Goal: Task Accomplishment & Management: Manage account settings

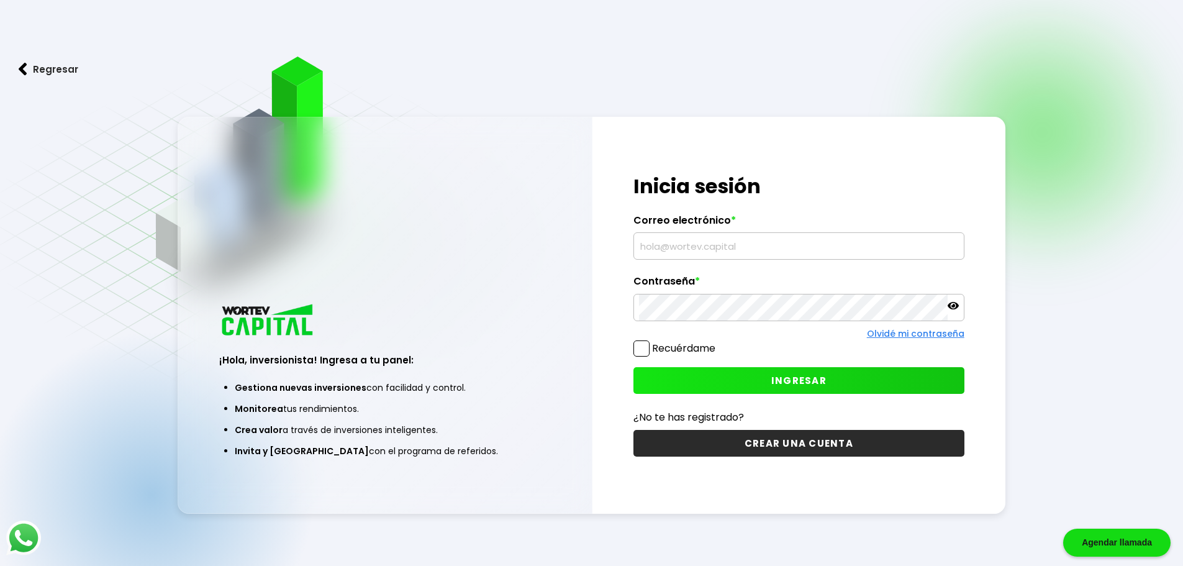
click at [690, 249] on input "text" at bounding box center [799, 246] width 320 height 26
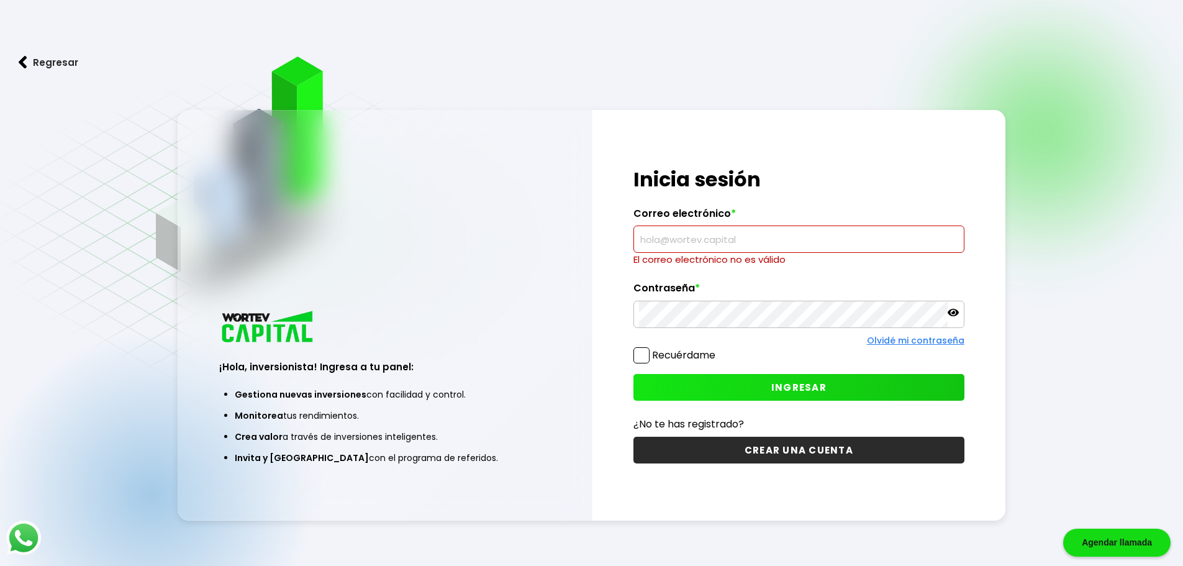
type input "[EMAIL_ADDRESS][DOMAIN_NAME]"
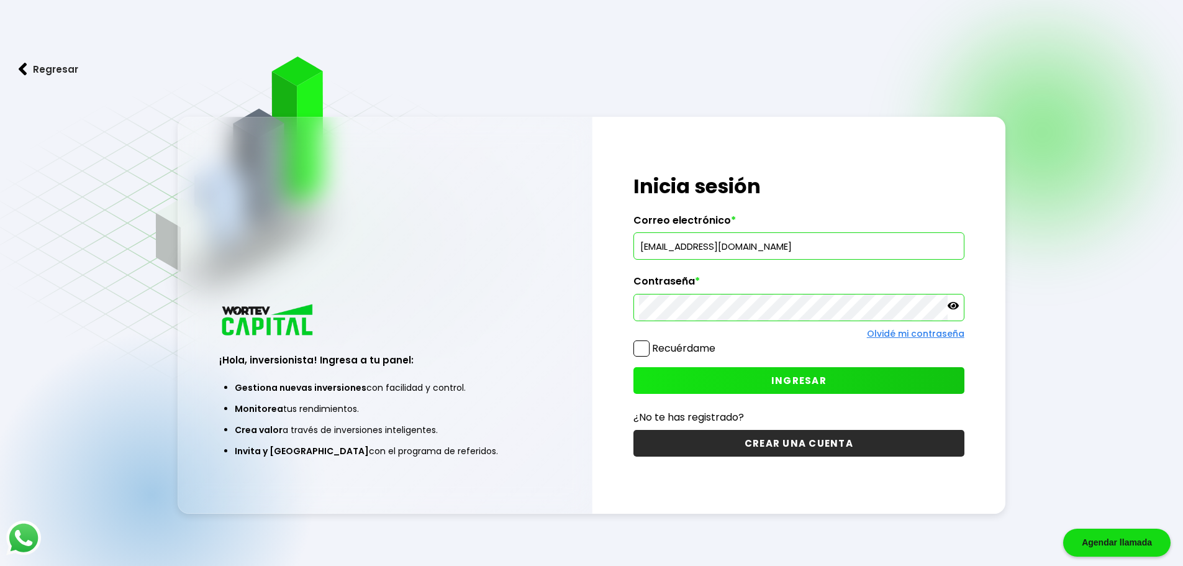
click at [818, 381] on span "INGRESAR" at bounding box center [798, 380] width 55 height 13
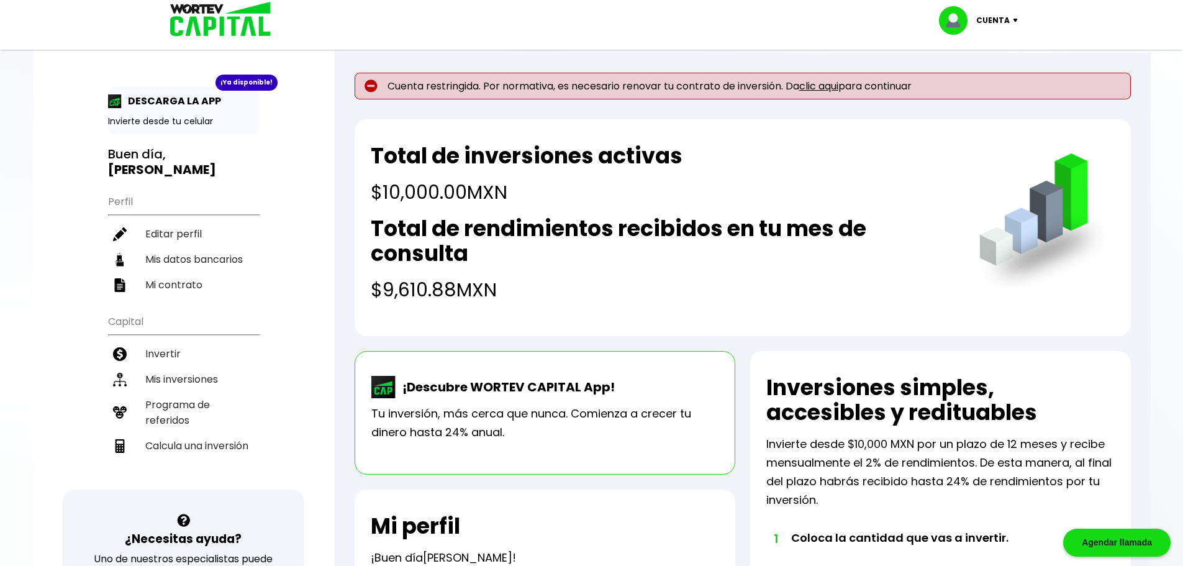
click at [822, 86] on link "clic aqui" at bounding box center [818, 86] width 39 height 14
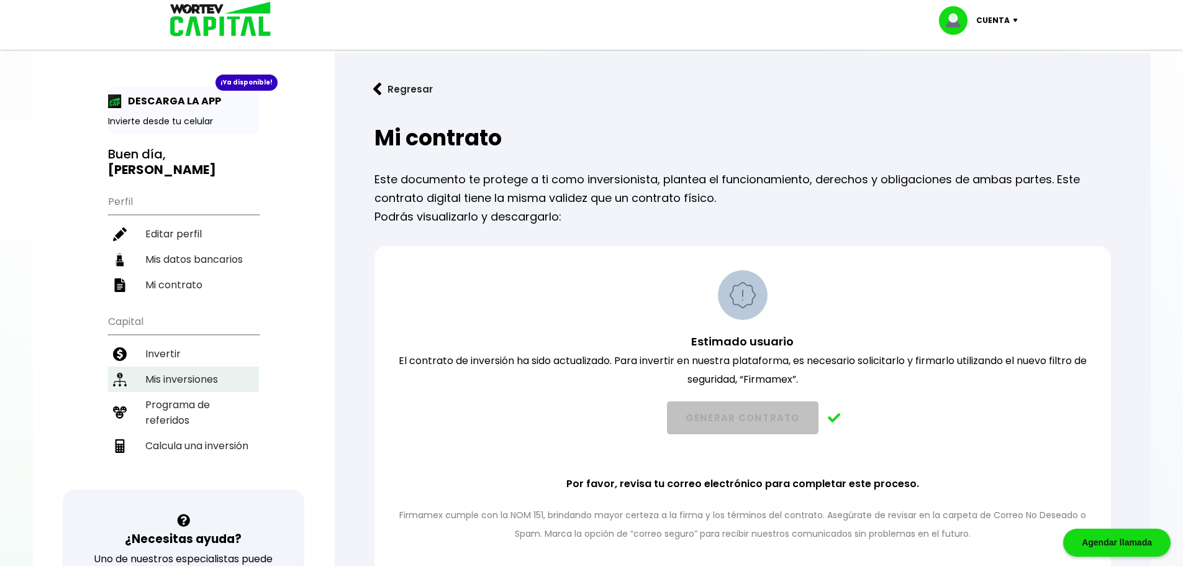
click at [172, 366] on li "Mis inversiones" at bounding box center [183, 378] width 151 height 25
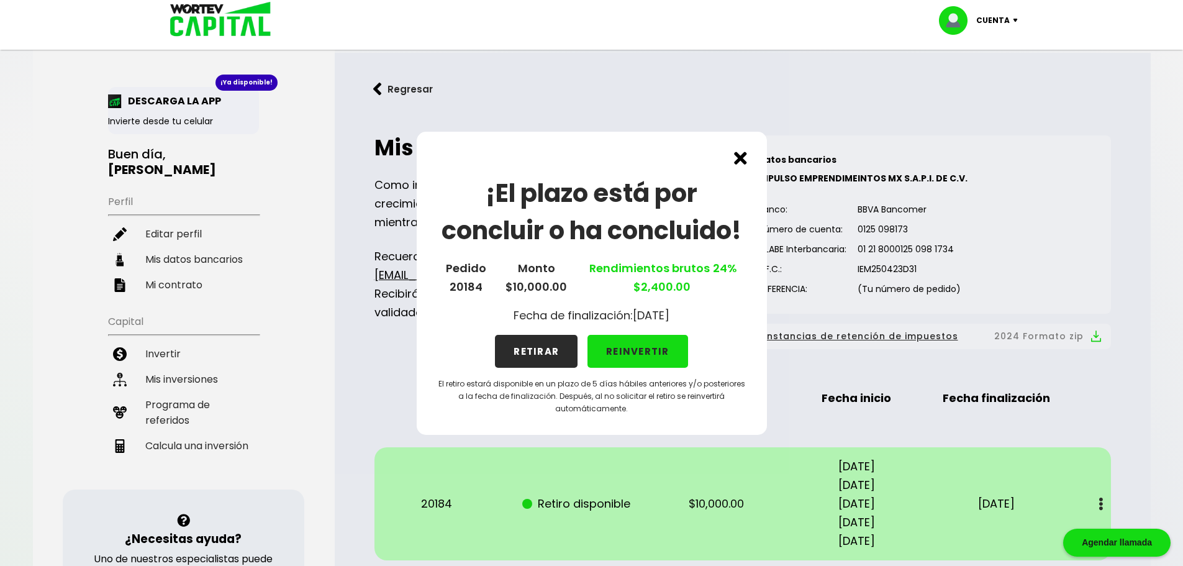
click at [744, 155] on img at bounding box center [740, 157] width 13 height 13
